Goal: Task Accomplishment & Management: Use online tool/utility

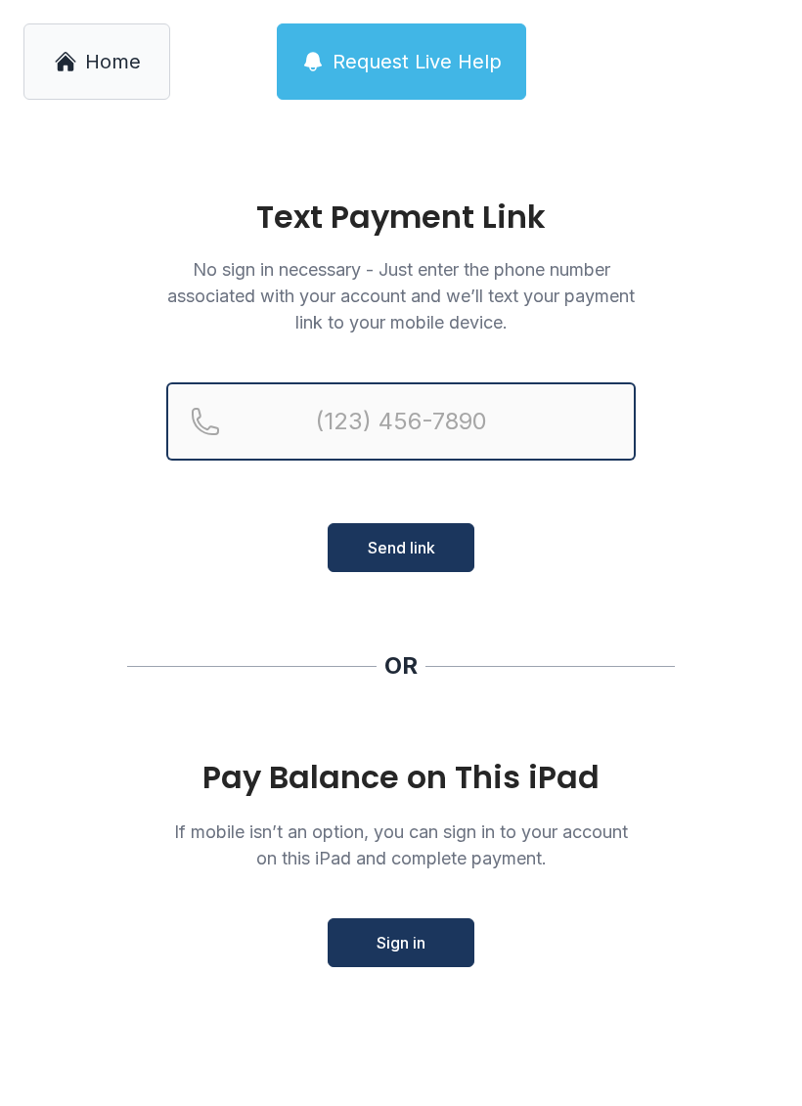
click at [348, 422] on input "Reservation phone number" at bounding box center [400, 421] width 469 height 78
type input "[PHONE_NUMBER]"
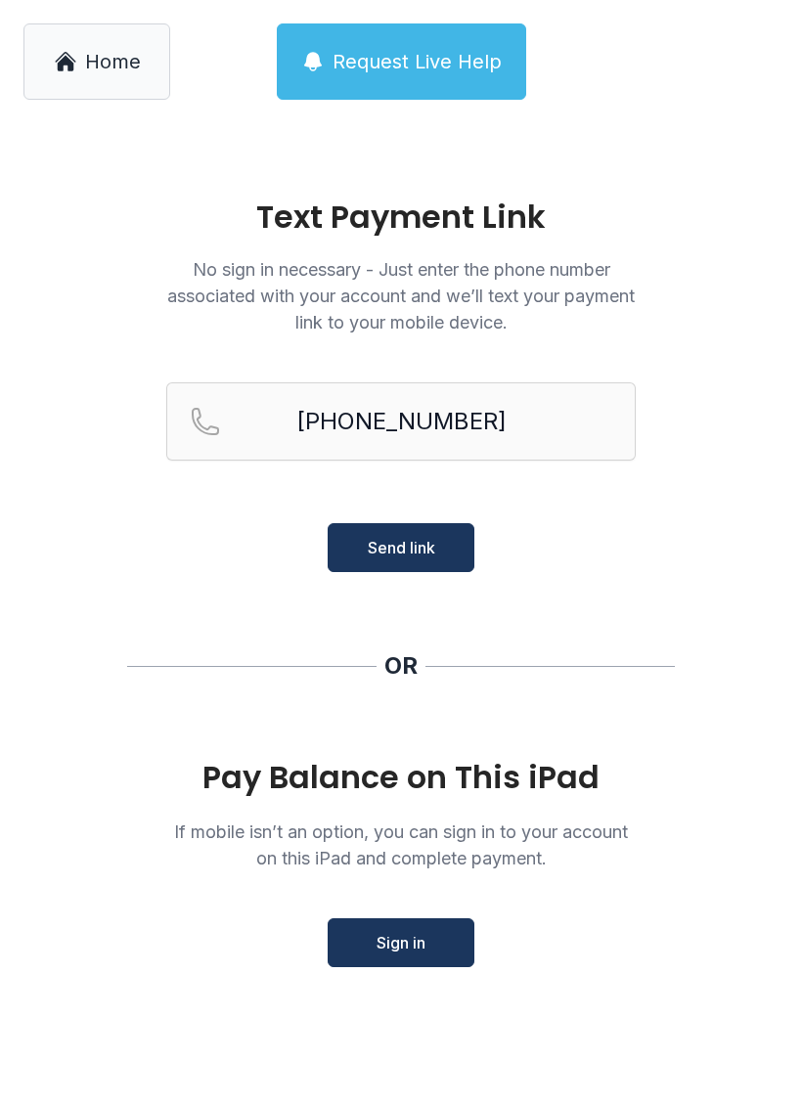
click at [400, 561] on button "Send link" at bounding box center [400, 547] width 147 height 49
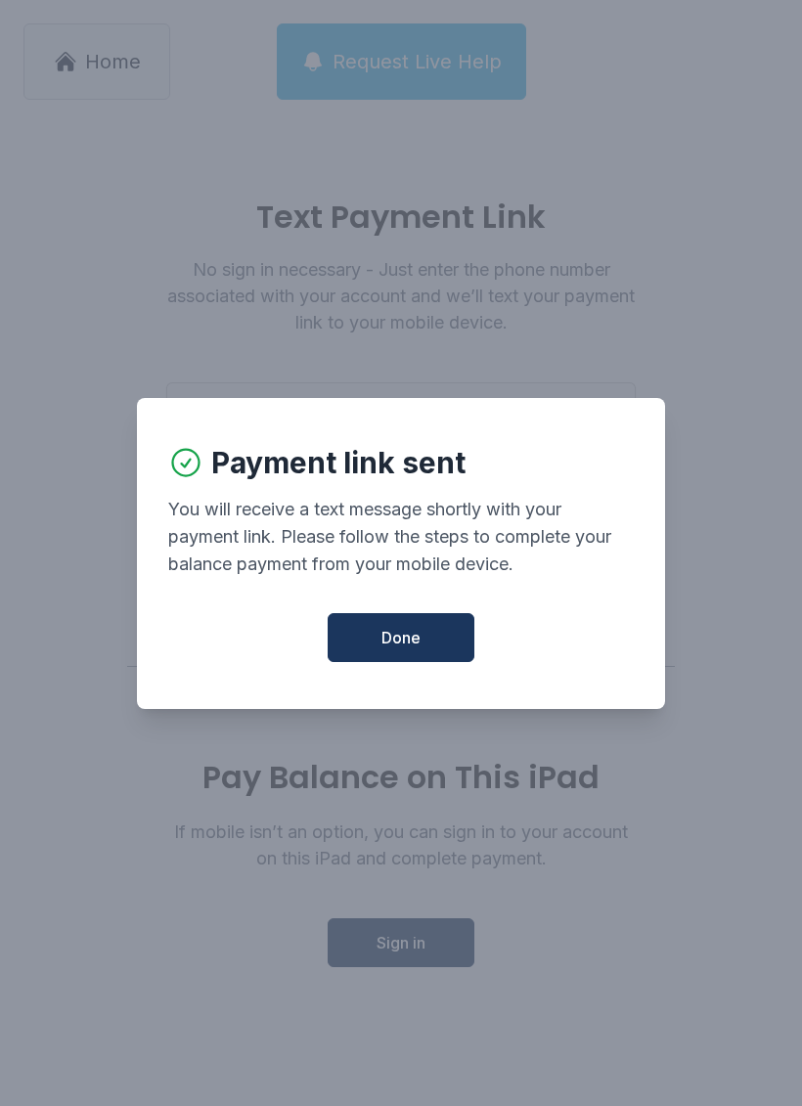
click at [405, 648] on span "Done" at bounding box center [400, 637] width 39 height 23
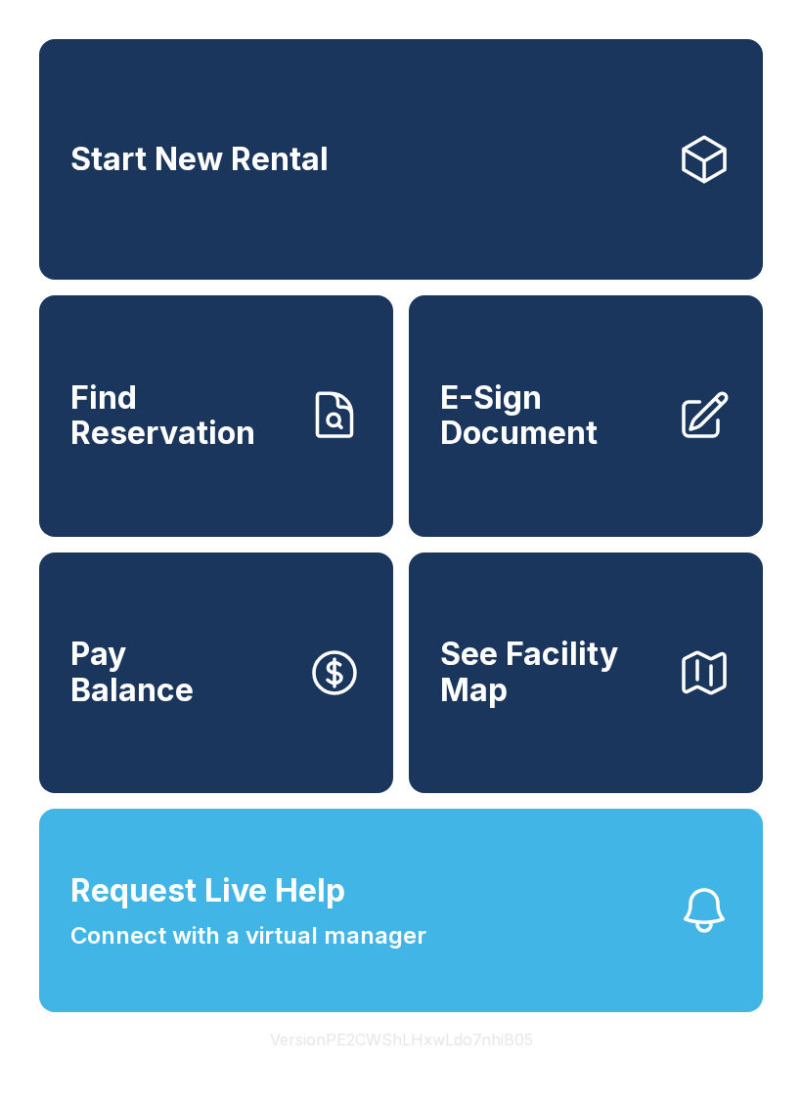
click at [522, 973] on button "Request Live Help Connect with a virtual manager" at bounding box center [400, 909] width 723 height 203
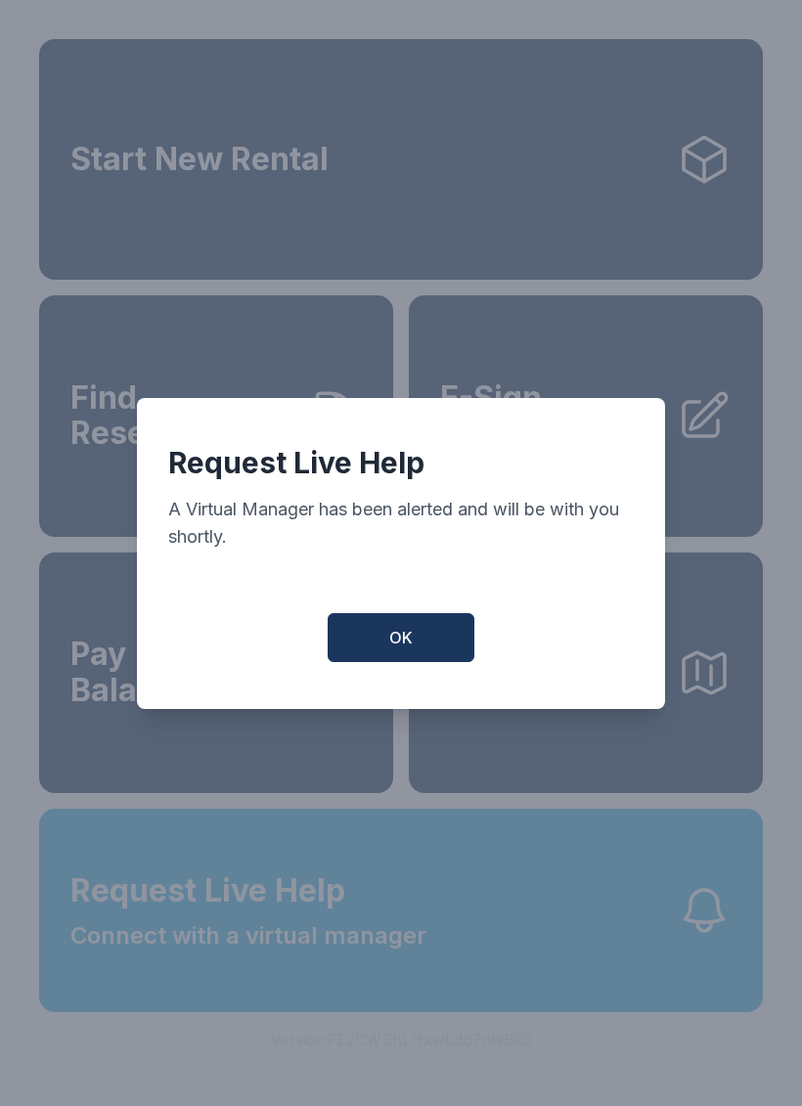
click at [388, 636] on button "OK" at bounding box center [400, 637] width 147 height 49
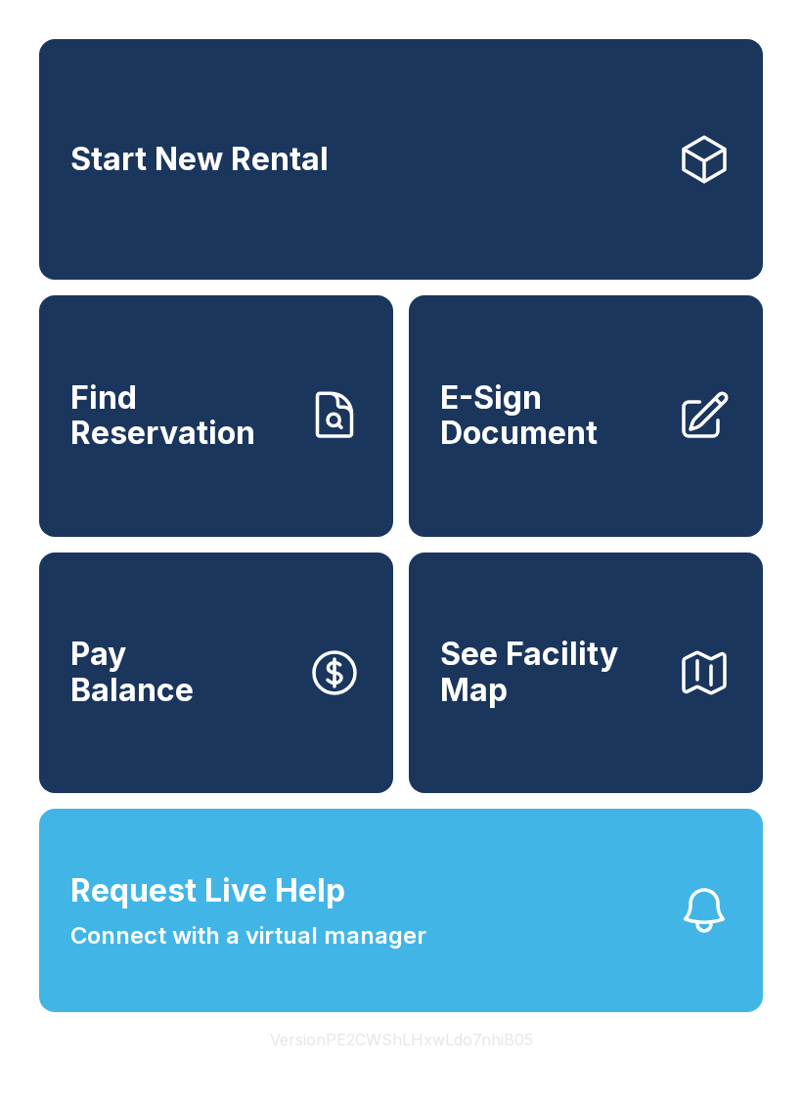
click at [350, 953] on span "Connect with a virtual manager" at bounding box center [248, 935] width 356 height 35
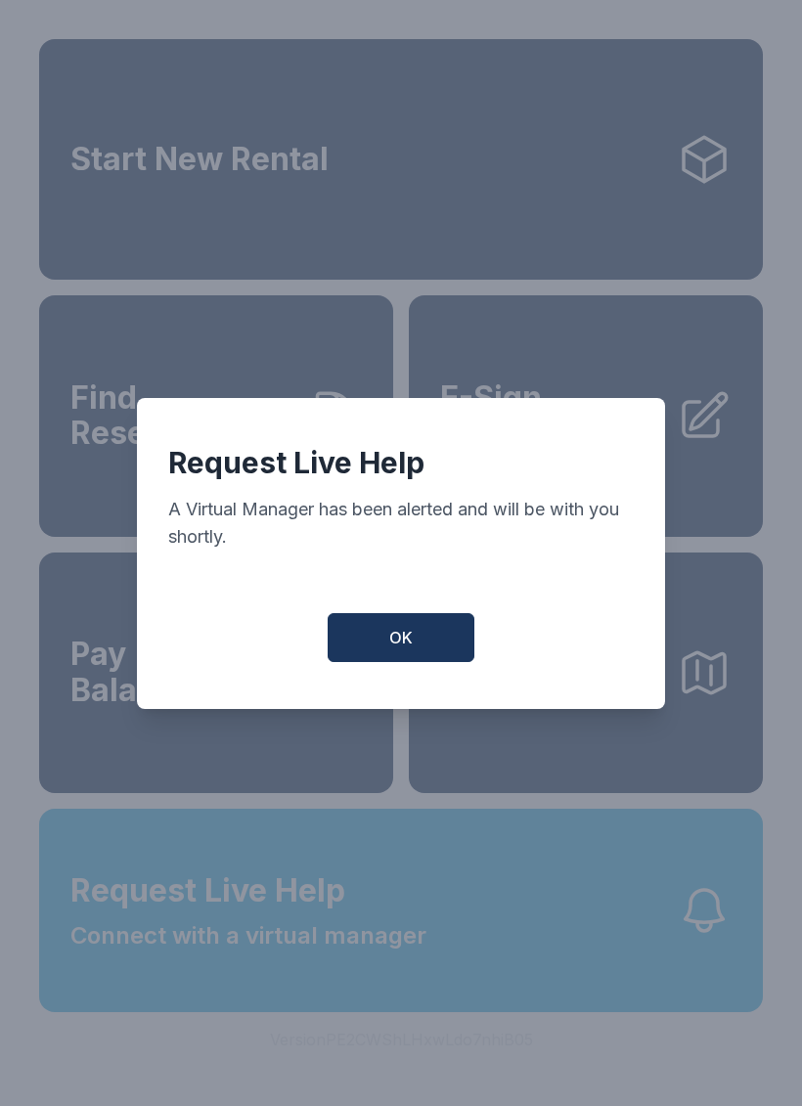
click at [401, 649] on span "OK" at bounding box center [400, 637] width 23 height 23
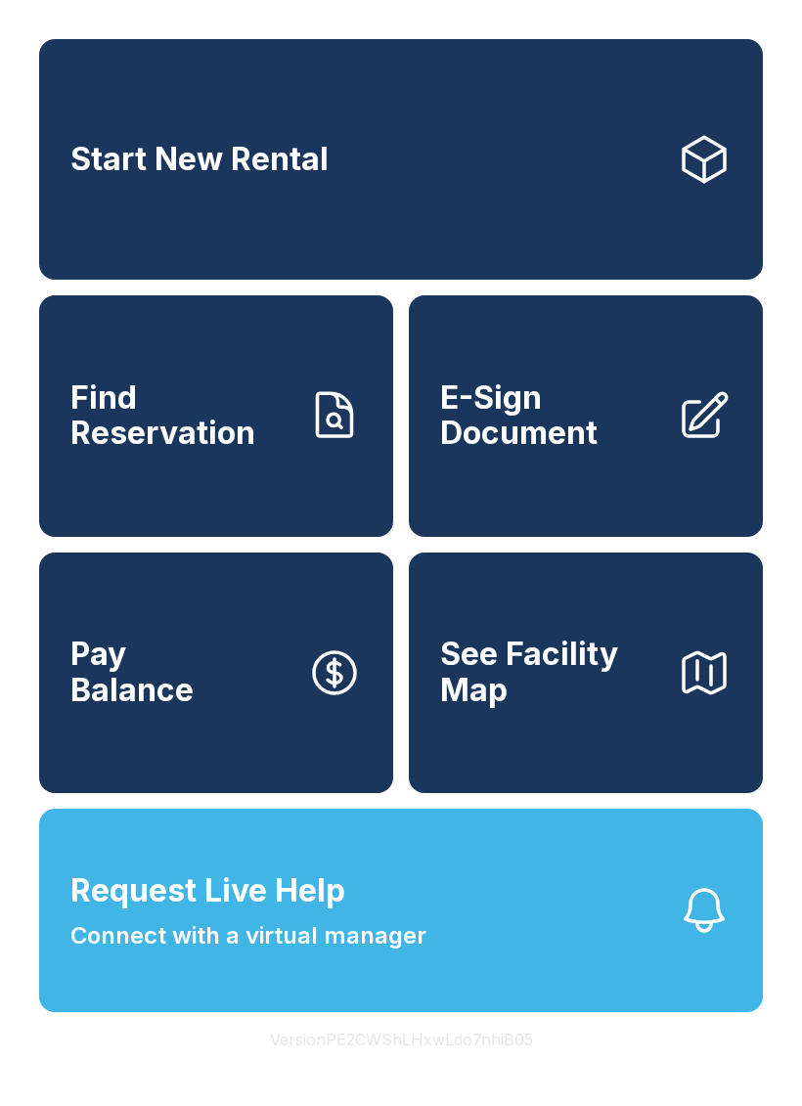
click at [233, 745] on link "Pay Balance" at bounding box center [216, 672] width 354 height 240
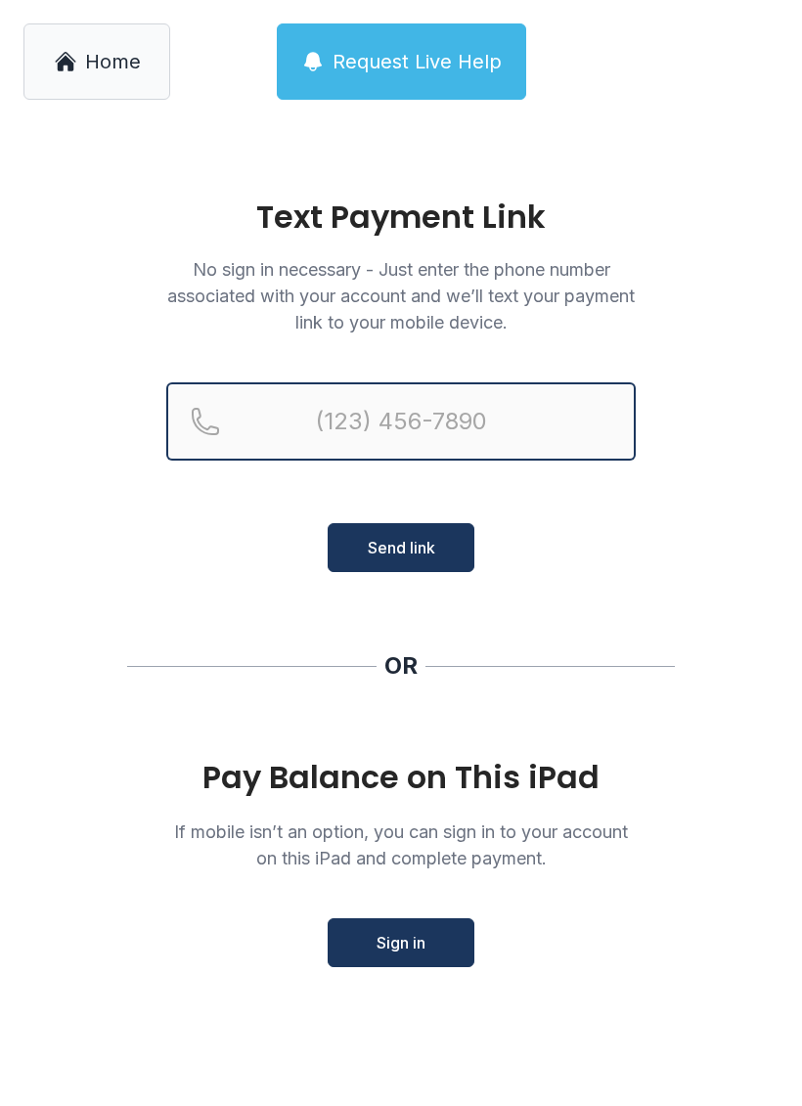
click at [366, 392] on input "Reservation phone number" at bounding box center [400, 421] width 469 height 78
type input "[PHONE_NUMBER]"
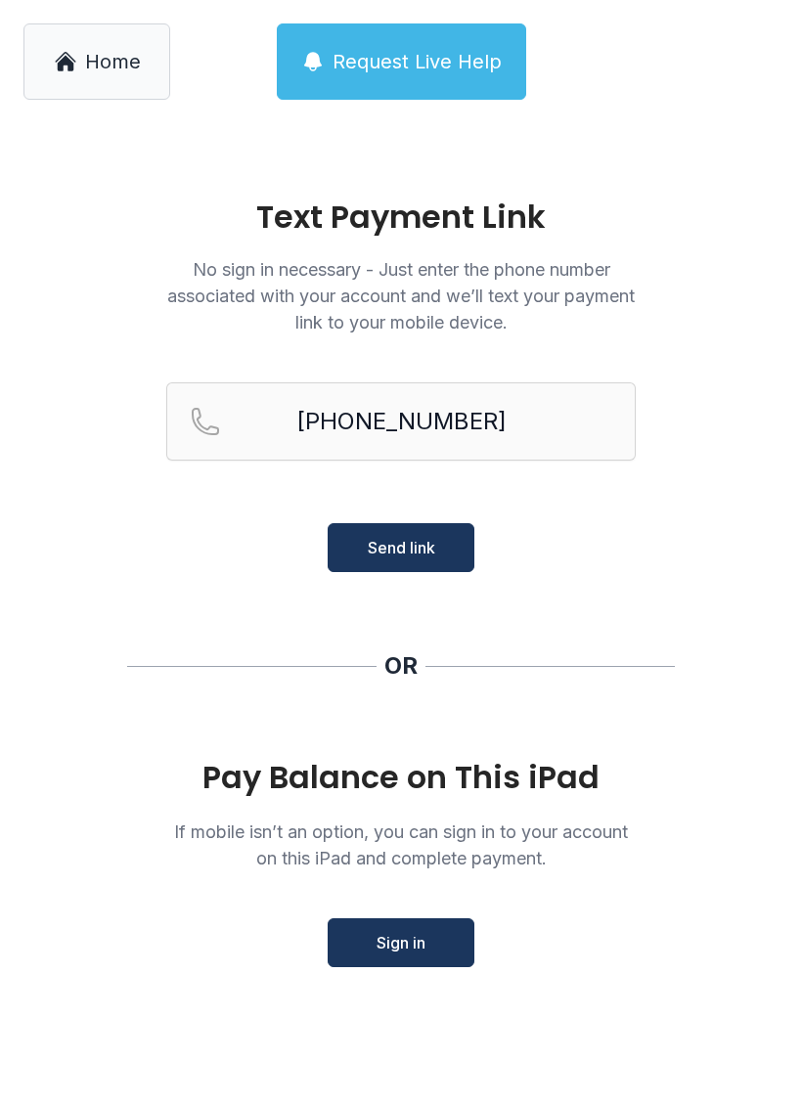
click at [391, 544] on span "Send link" at bounding box center [401, 547] width 67 height 23
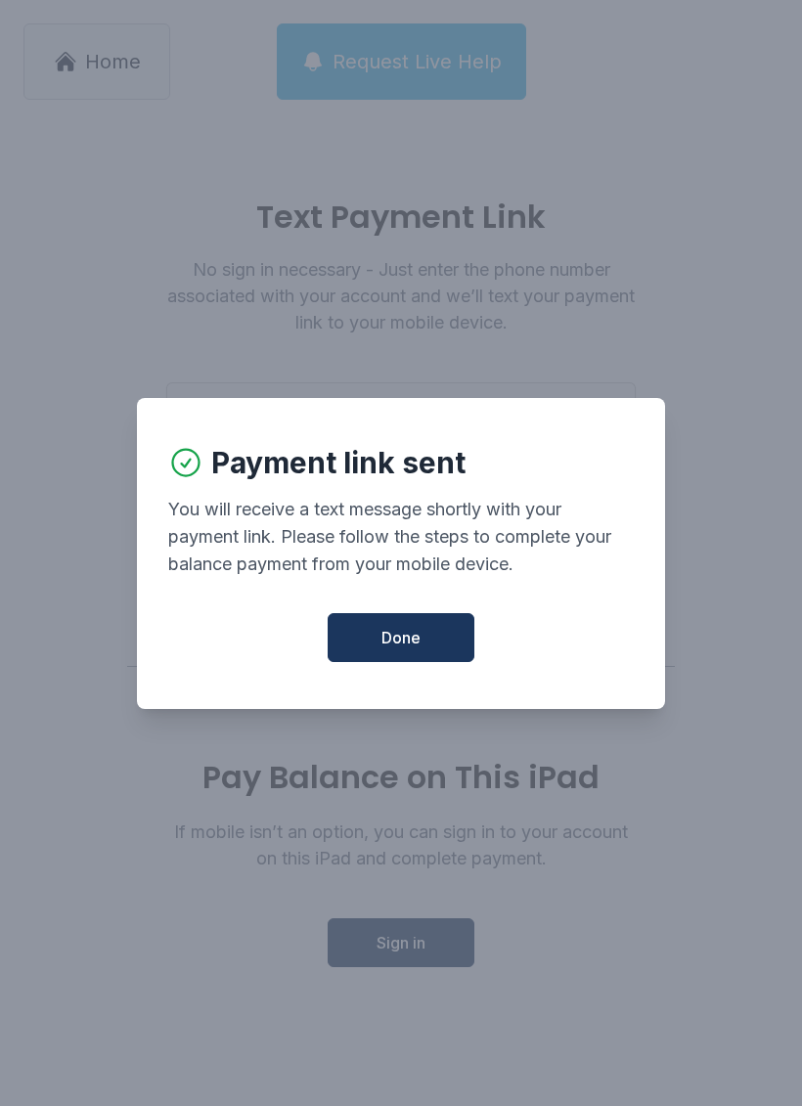
click at [408, 643] on span "Done" at bounding box center [400, 637] width 39 height 23
